Goal: Check status: Check status

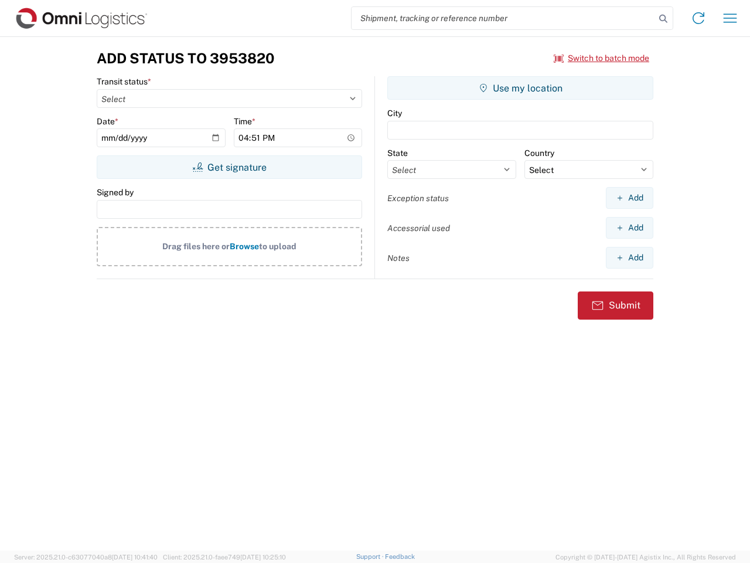
click at [503, 18] on input "search" at bounding box center [504, 18] width 304 height 22
click at [663, 19] on icon at bounding box center [663, 19] width 16 height 16
click at [699, 18] on icon at bounding box center [698, 18] width 19 height 19
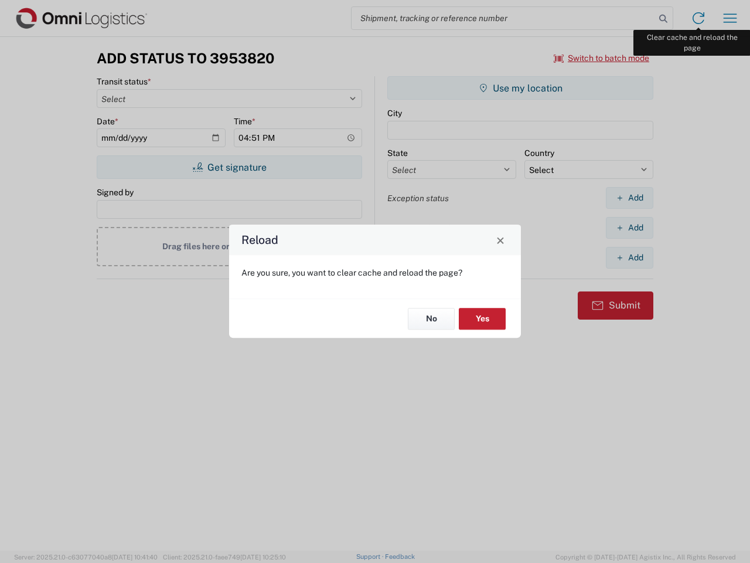
click at [730, 18] on div "Reload Are you sure, you want to clear cache and reload the page? No Yes" at bounding box center [375, 281] width 750 height 563
click at [602, 58] on div "Reload Are you sure, you want to clear cache and reload the page? No Yes" at bounding box center [375, 281] width 750 height 563
click at [229, 167] on div "Reload Are you sure, you want to clear cache and reload the page? No Yes" at bounding box center [375, 281] width 750 height 563
click at [520, 88] on div "Reload Are you sure, you want to clear cache and reload the page? No Yes" at bounding box center [375, 281] width 750 height 563
click at [629, 197] on div "Reload Are you sure, you want to clear cache and reload the page? No Yes" at bounding box center [375, 281] width 750 height 563
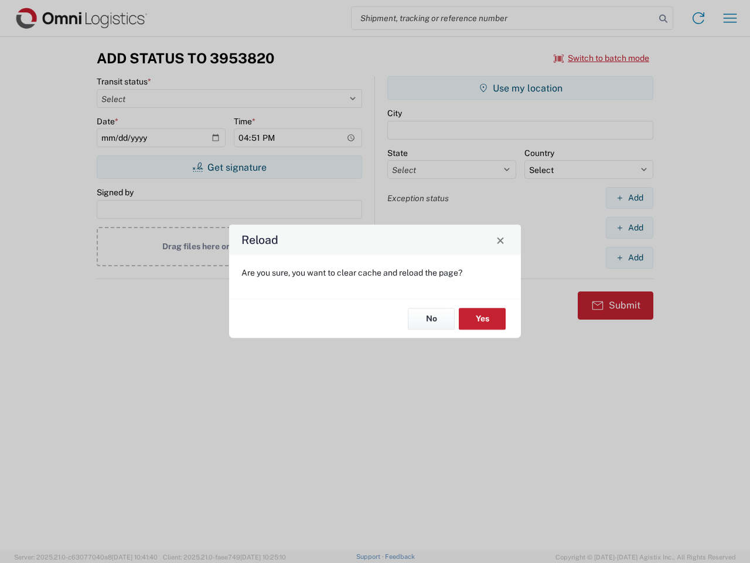
click at [629, 227] on div "Reload Are you sure, you want to clear cache and reload the page? No Yes" at bounding box center [375, 281] width 750 height 563
click at [629, 257] on div "Reload Are you sure, you want to clear cache and reload the page? No Yes" at bounding box center [375, 281] width 750 height 563
